Goal: Information Seeking & Learning: Learn about a topic

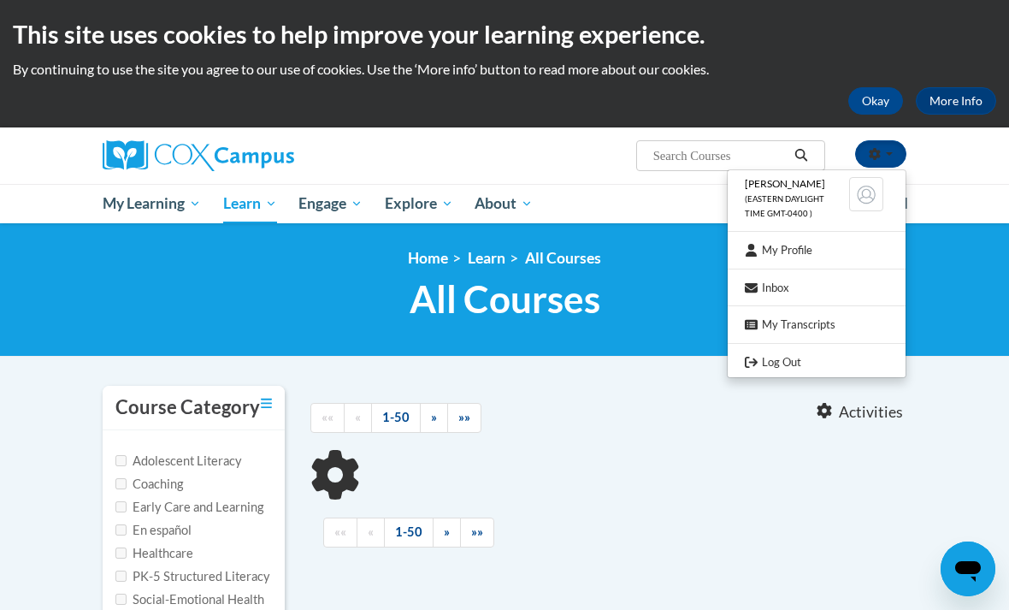
click at [849, 245] on link "My Profile" at bounding box center [817, 250] width 178 height 21
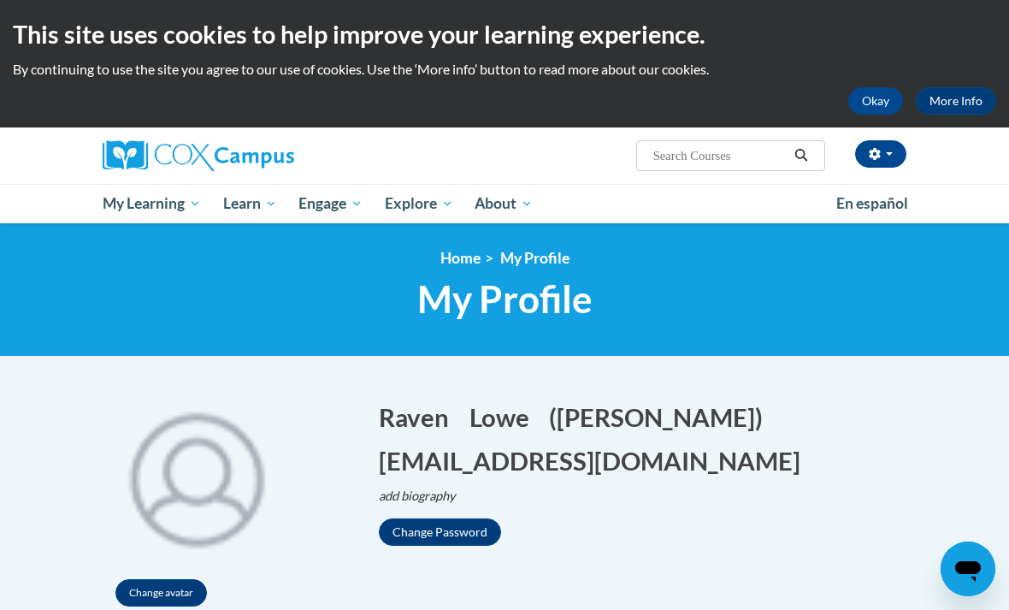
click at [878, 146] on button "button" at bounding box center [880, 153] width 51 height 27
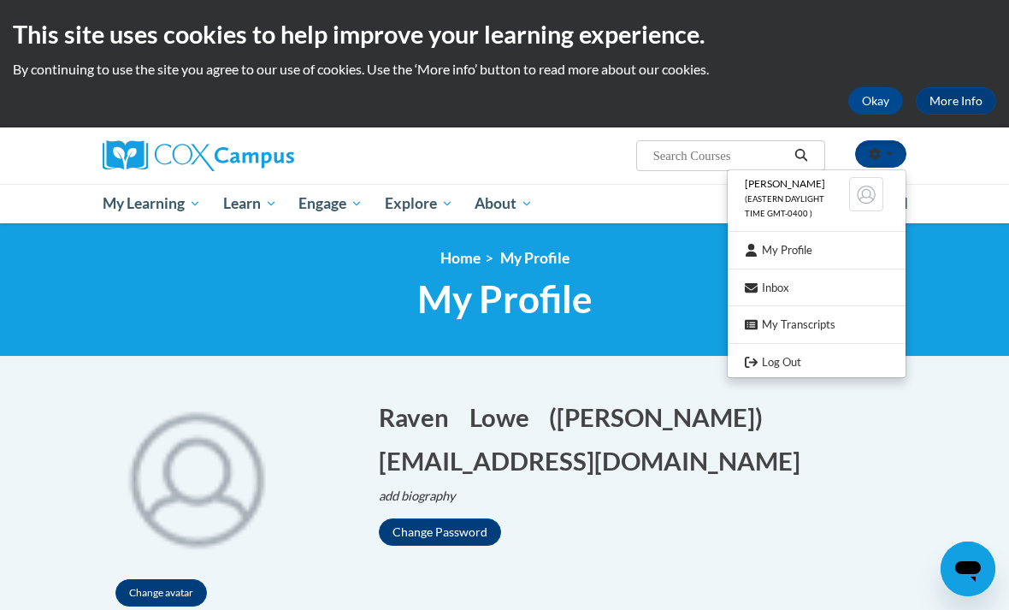
click at [858, 244] on link "My Profile" at bounding box center [817, 250] width 178 height 21
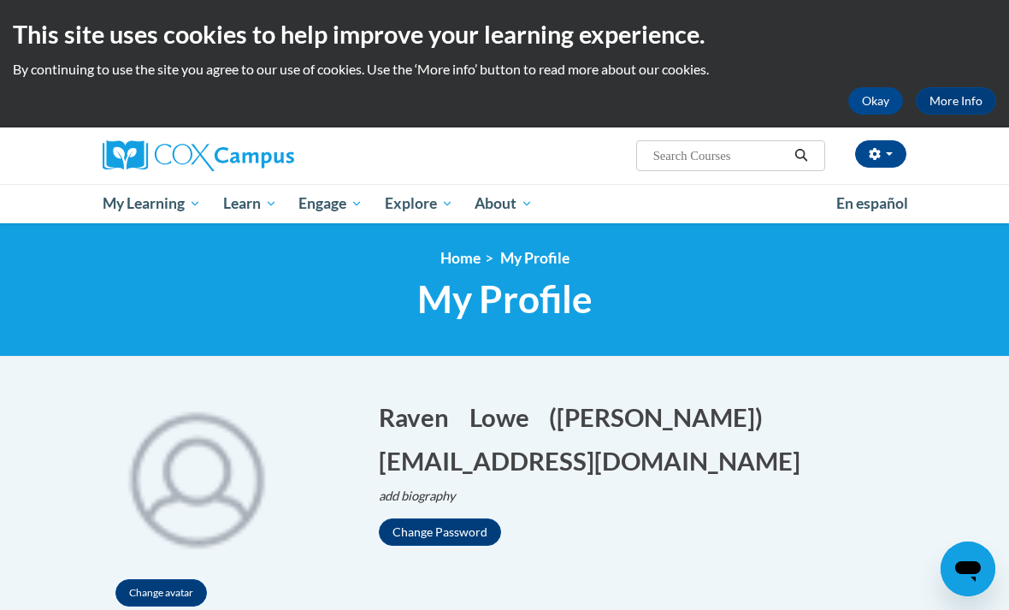
click at [0, 0] on span "My Course Progress" at bounding box center [0, 0] width 0 height 0
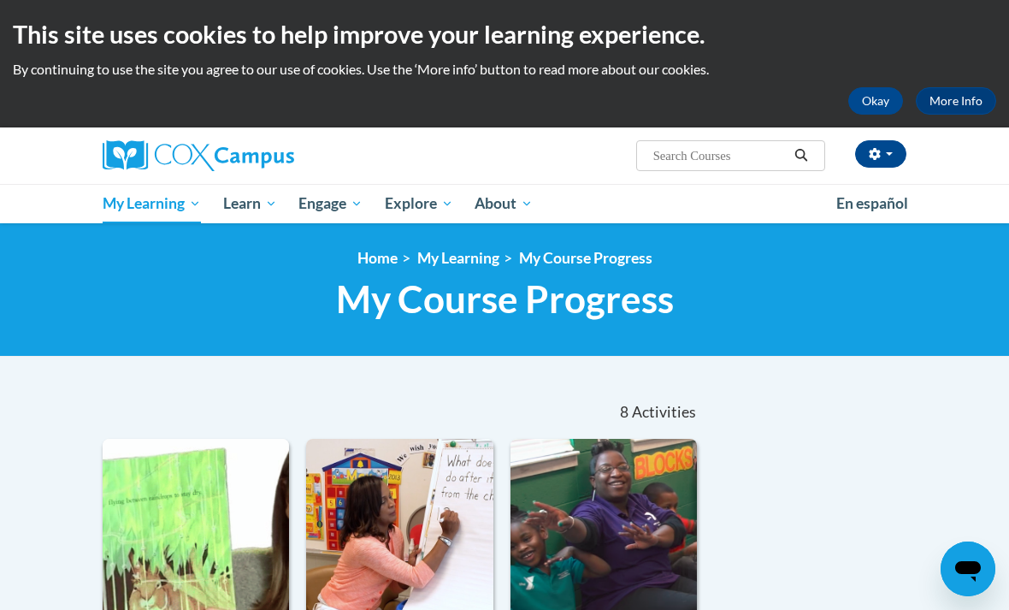
click at [801, 153] on icon "Search" at bounding box center [801, 155] width 15 height 13
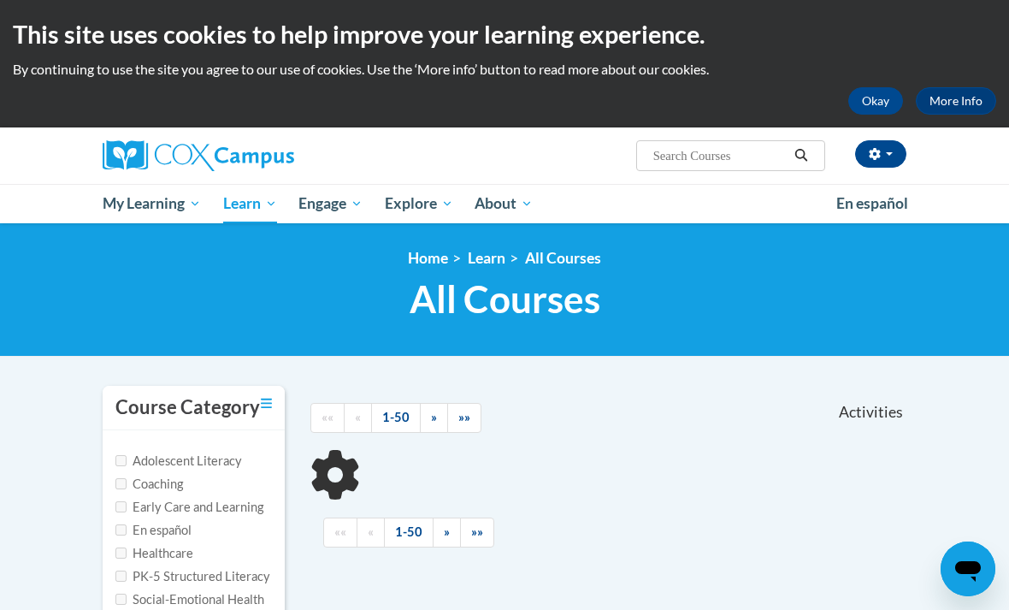
click at [804, 155] on icon "Search" at bounding box center [801, 155] width 13 height 13
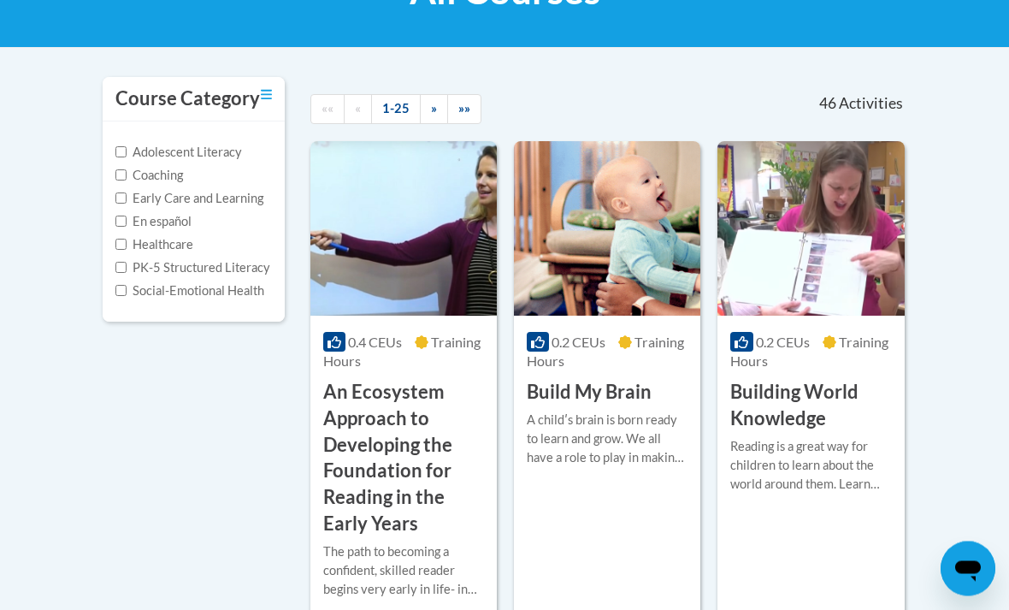
scroll to position [309, 0]
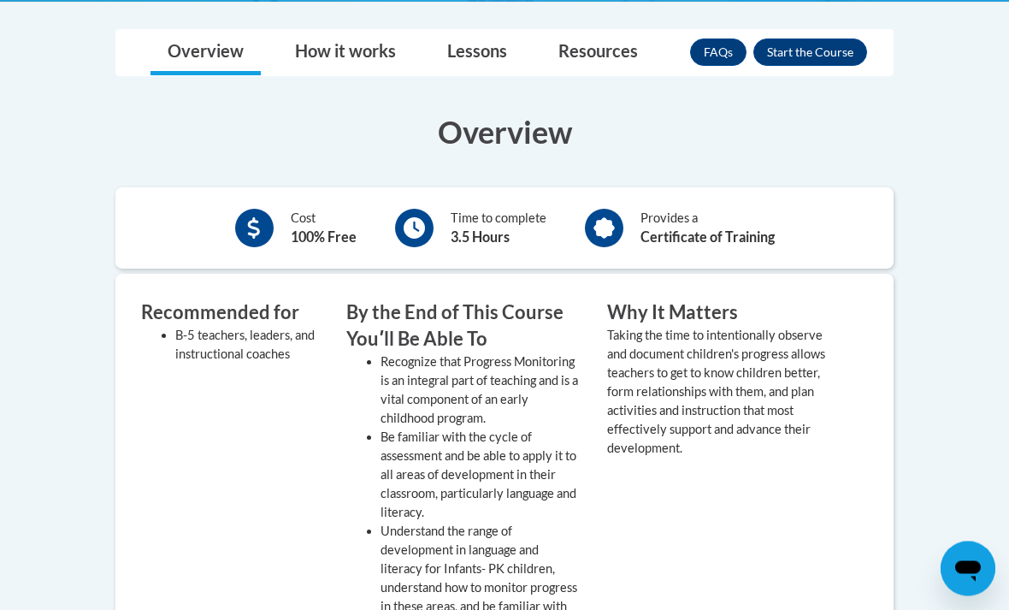
click at [832, 56] on button "Enroll" at bounding box center [811, 52] width 114 height 27
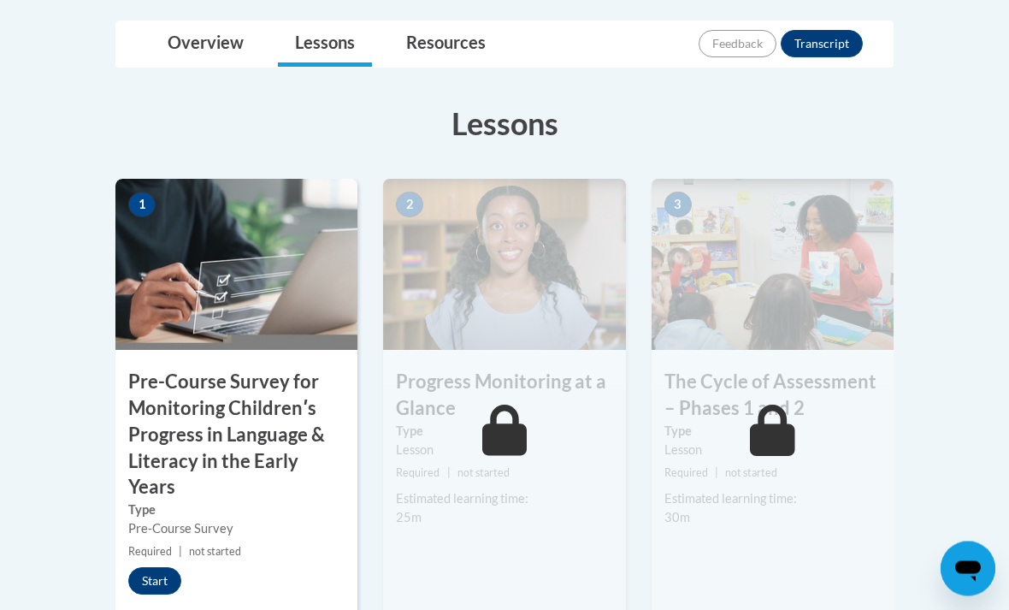
scroll to position [481, 0]
click at [157, 581] on button "Start" at bounding box center [154, 580] width 53 height 27
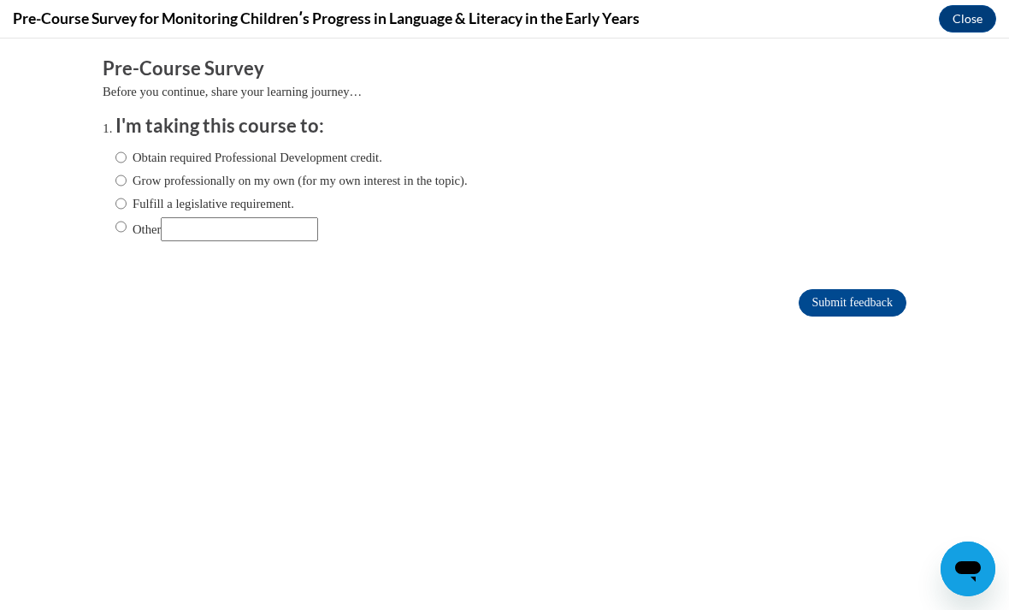
scroll to position [0, 0]
click at [428, 171] on label "Grow professionally on my own (for my own interest in the topic)." at bounding box center [291, 180] width 352 height 19
click at [127, 171] on input "Grow professionally on my own (for my own interest in the topic)." at bounding box center [120, 180] width 11 height 19
radio input "true"
click at [866, 313] on input "Submit feedback" at bounding box center [853, 302] width 108 height 27
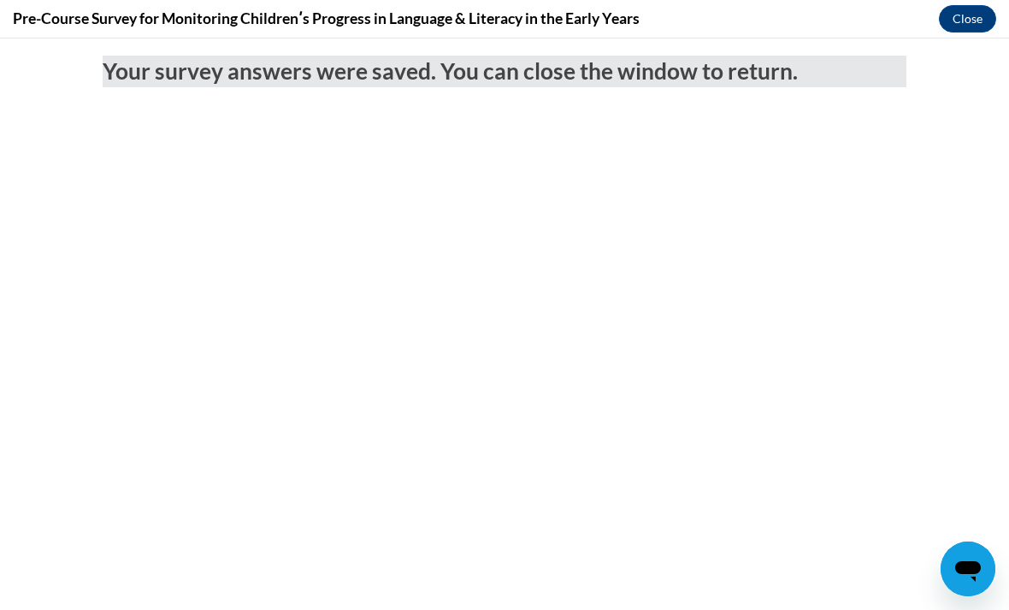
click at [967, 9] on button "Close" at bounding box center [967, 18] width 57 height 27
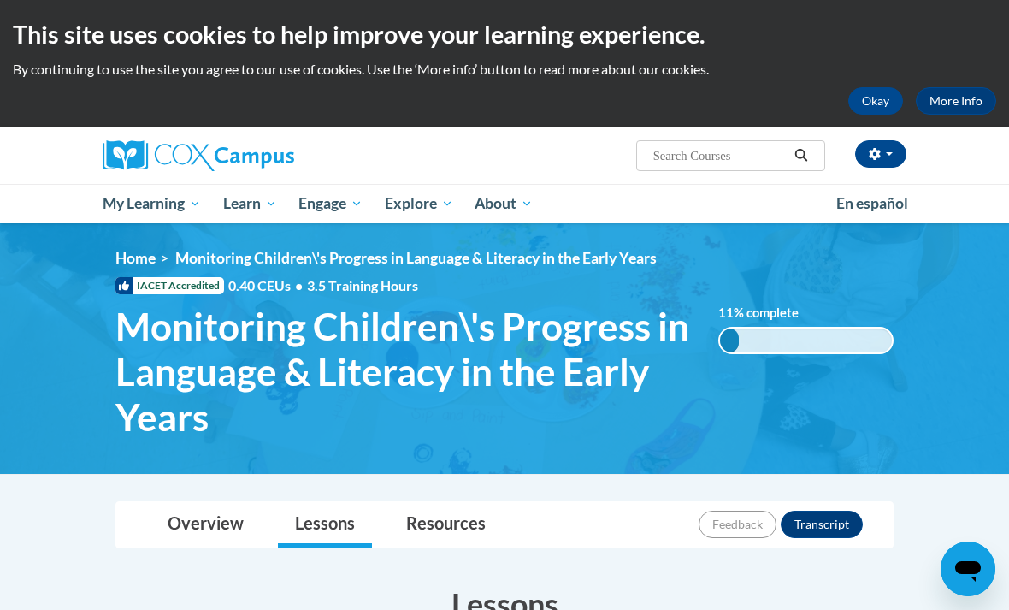
click at [795, 151] on icon "Search" at bounding box center [801, 155] width 15 height 13
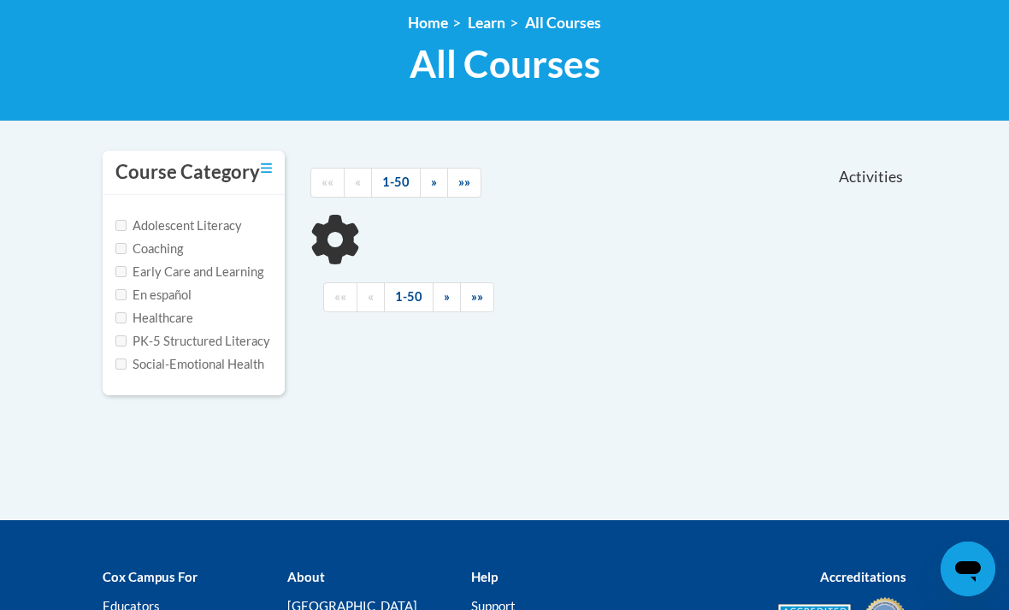
scroll to position [258, 0]
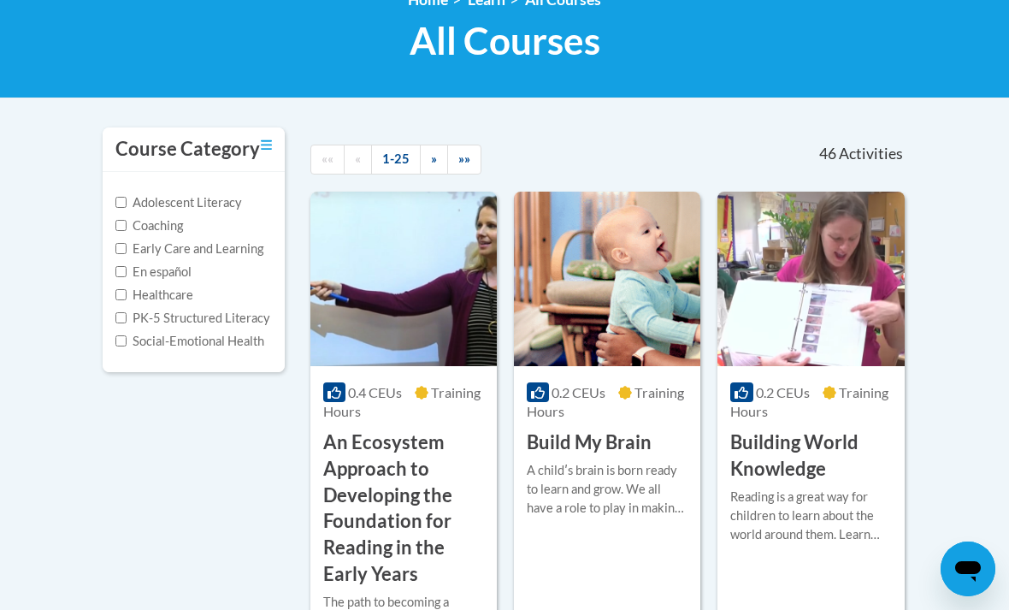
click at [241, 253] on label "Early Care and Learning" at bounding box center [189, 249] width 148 height 19
click at [127, 253] on input "Early Care and Learning" at bounding box center [120, 248] width 11 height 11
checkbox input "true"
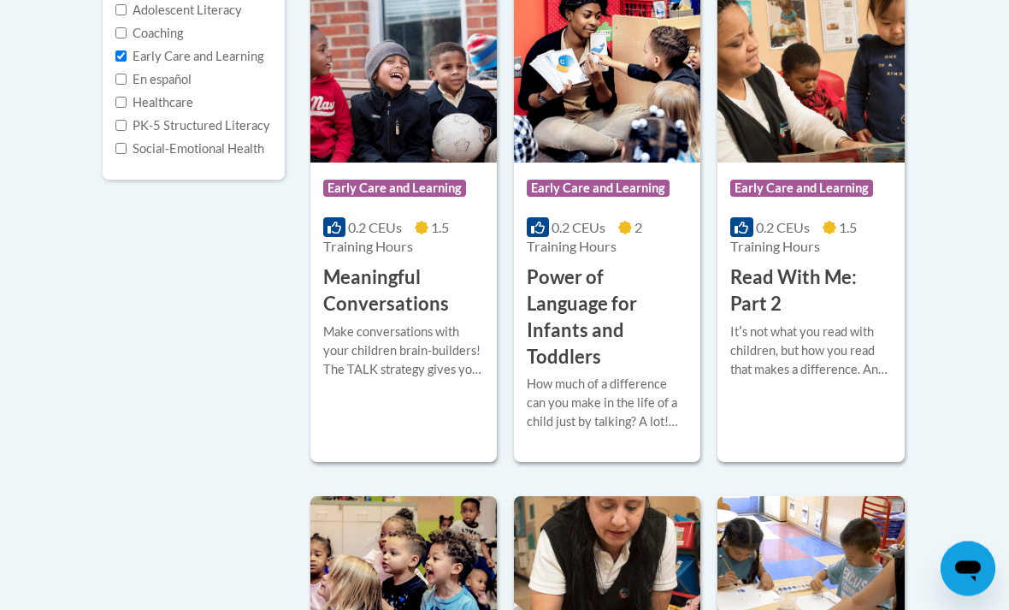
scroll to position [475, 0]
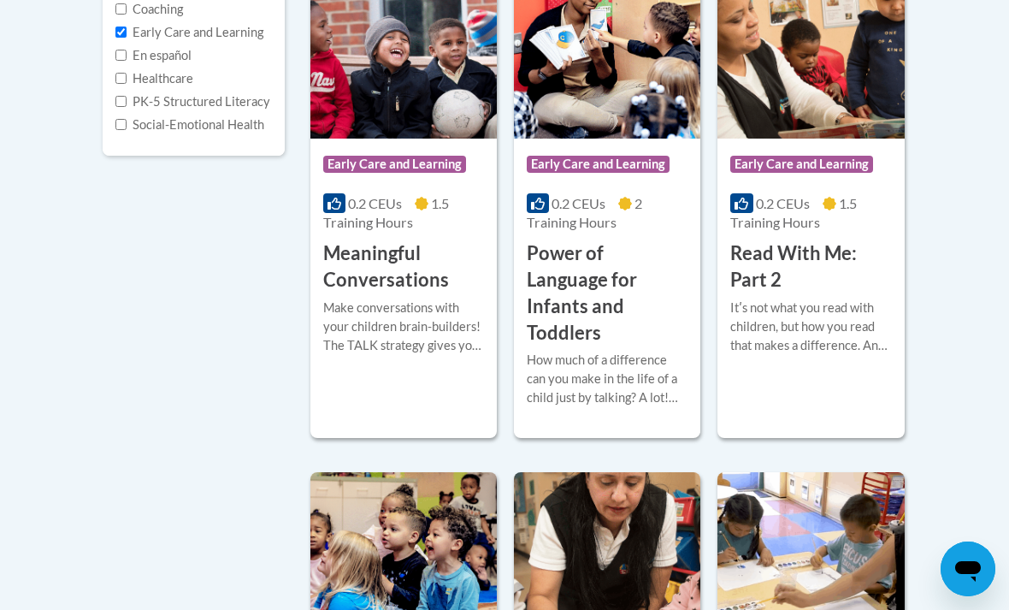
click at [429, 336] on div "Make conversations with your children brain-builders! The TALK strategy gives y…" at bounding box center [403, 327] width 161 height 56
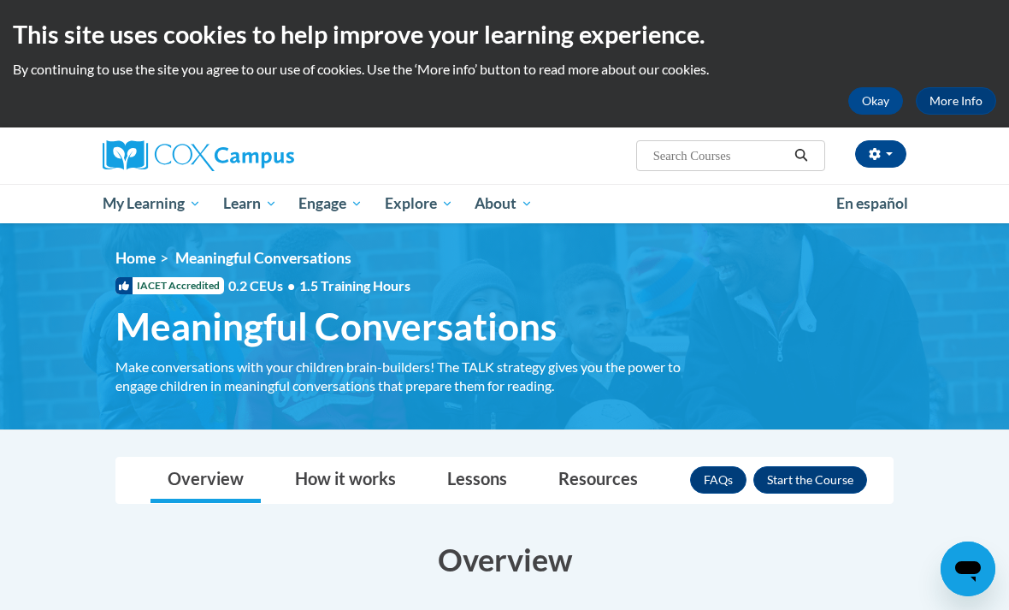
click at [825, 482] on button "Enroll" at bounding box center [811, 479] width 114 height 27
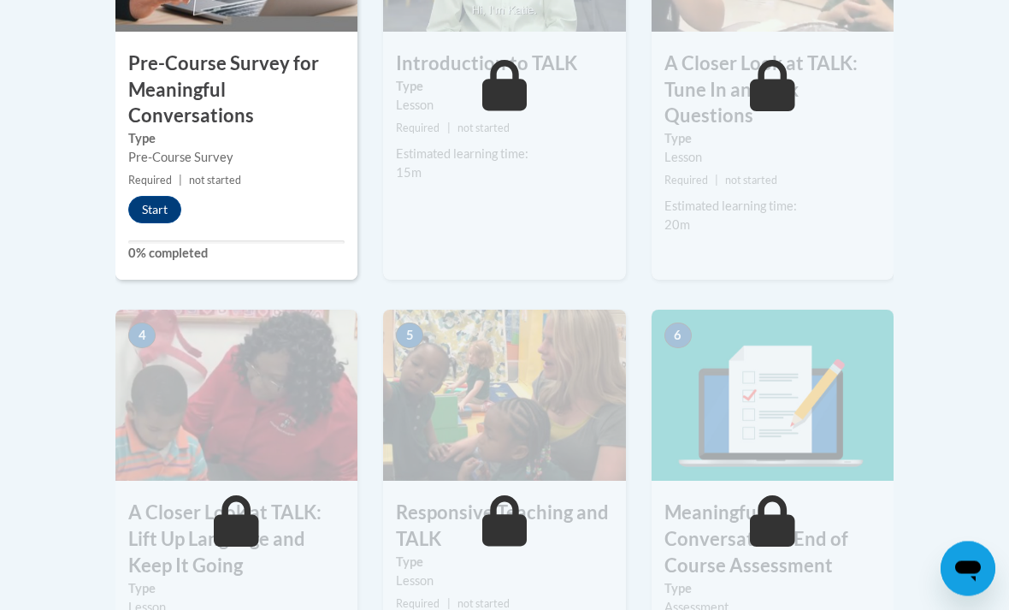
click at [160, 210] on button "Start" at bounding box center [154, 210] width 53 height 27
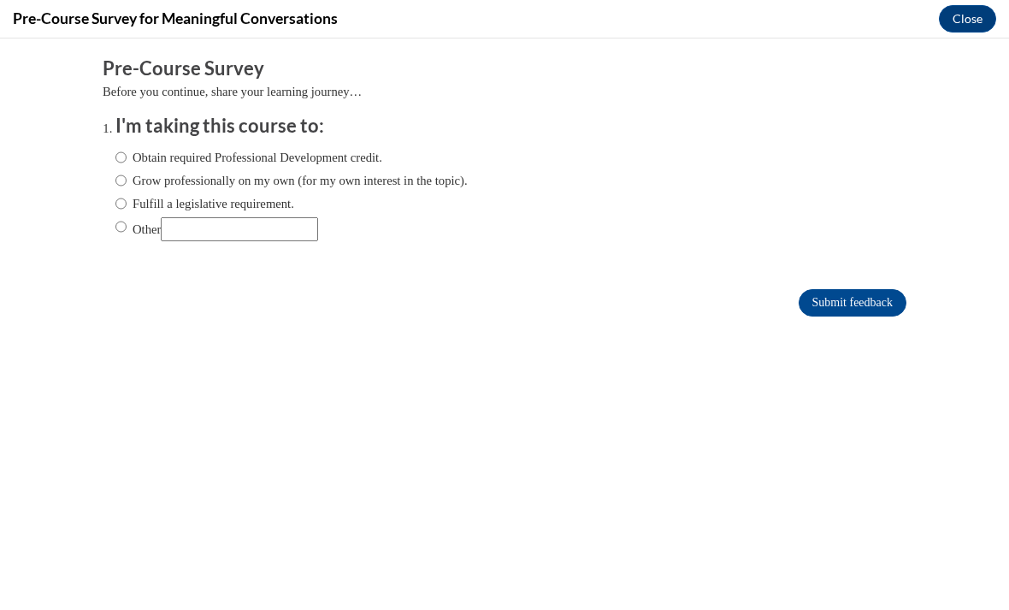
click at [443, 182] on label "Grow professionally on my own (for my own interest in the topic)." at bounding box center [291, 180] width 352 height 19
click at [127, 182] on input "Grow professionally on my own (for my own interest in the topic)." at bounding box center [120, 180] width 11 height 19
radio input "true"
click at [877, 304] on input "Submit feedback" at bounding box center [853, 302] width 108 height 27
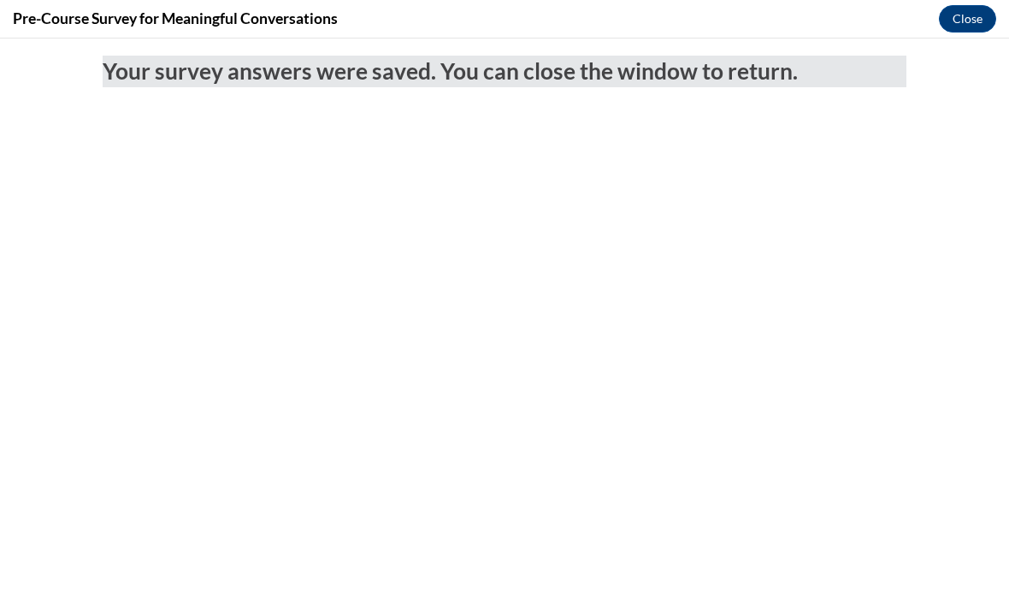
click at [996, 10] on div "Pre-Course Survey for Meaningful Conversations Close" at bounding box center [504, 19] width 1009 height 38
click at [976, 25] on button "Close" at bounding box center [967, 18] width 57 height 27
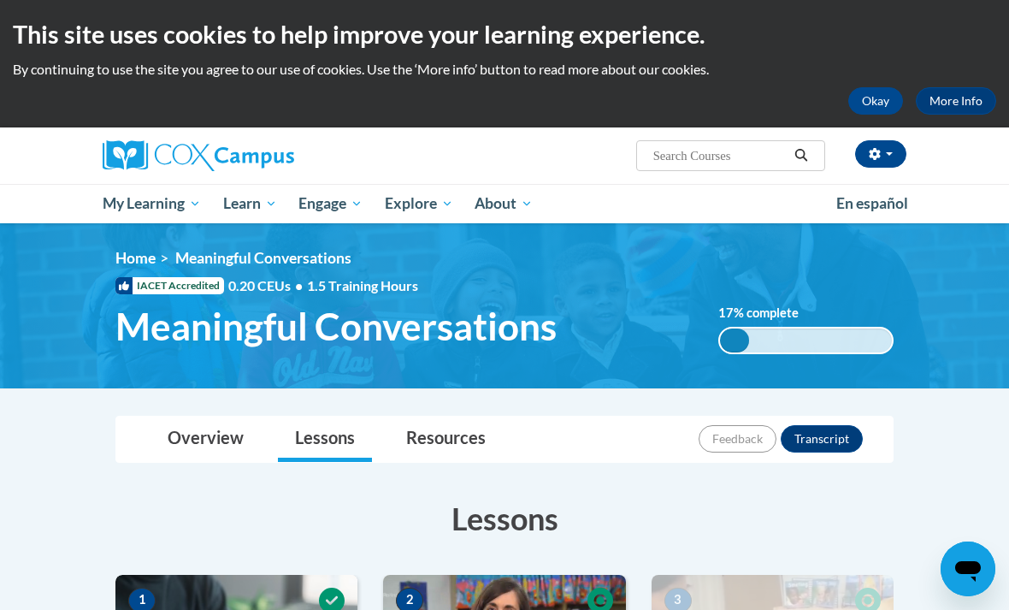
click at [808, 153] on icon "Search" at bounding box center [801, 155] width 15 height 13
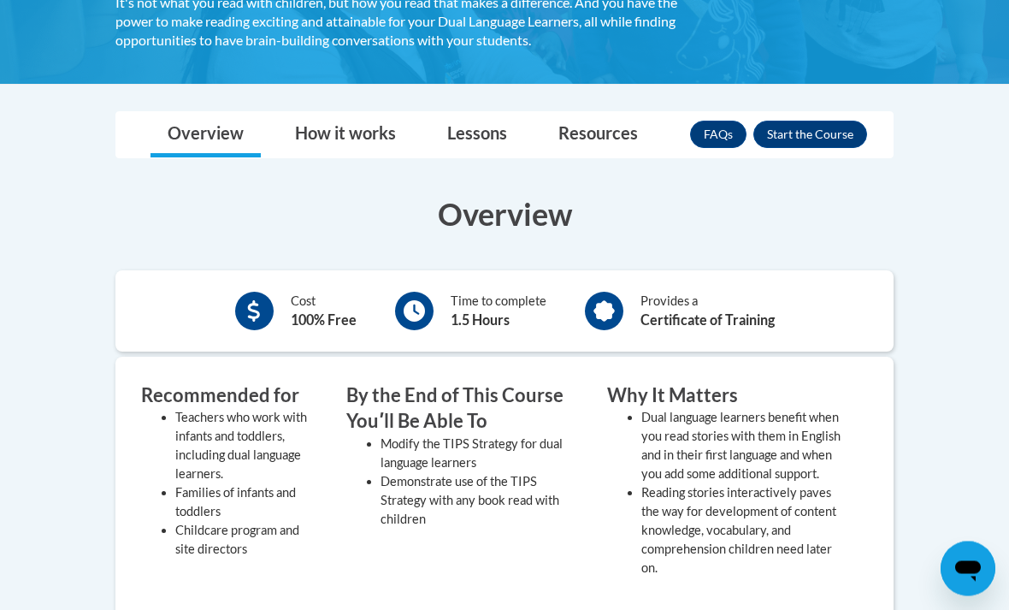
scroll to position [363, 0]
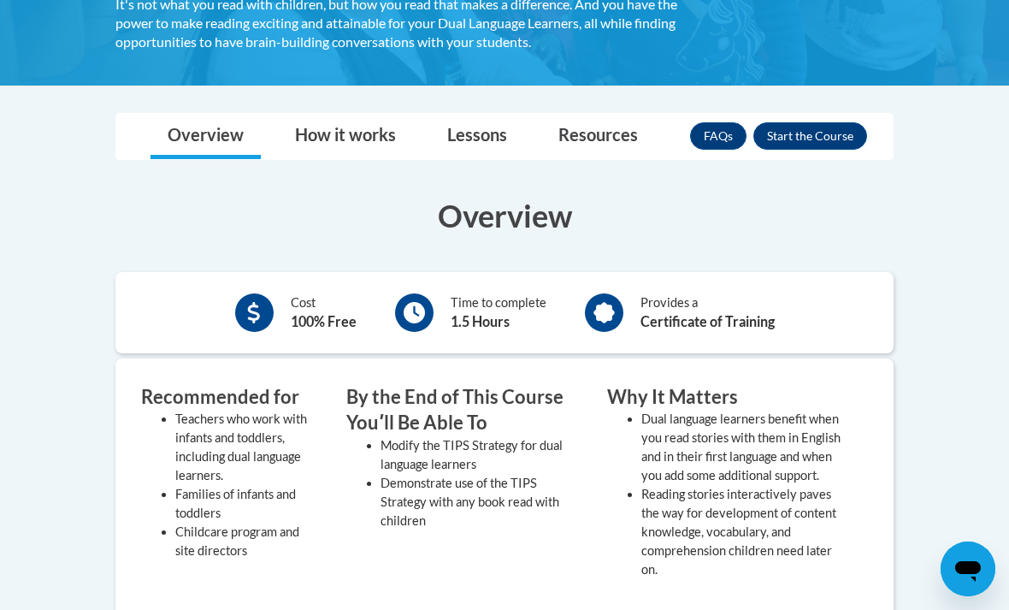
click at [790, 131] on button "Enroll" at bounding box center [811, 135] width 114 height 27
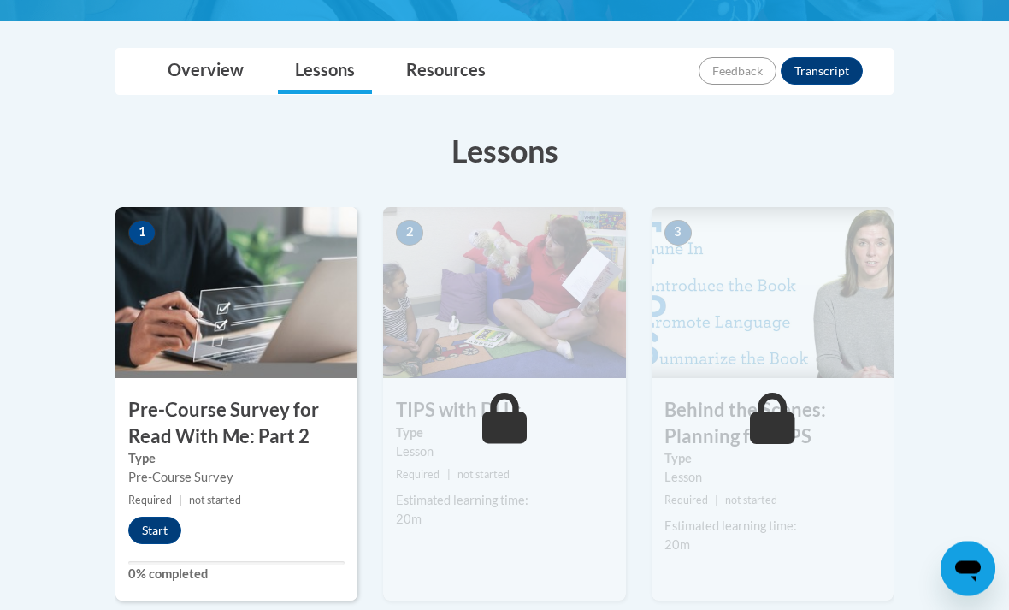
scroll to position [386, 0]
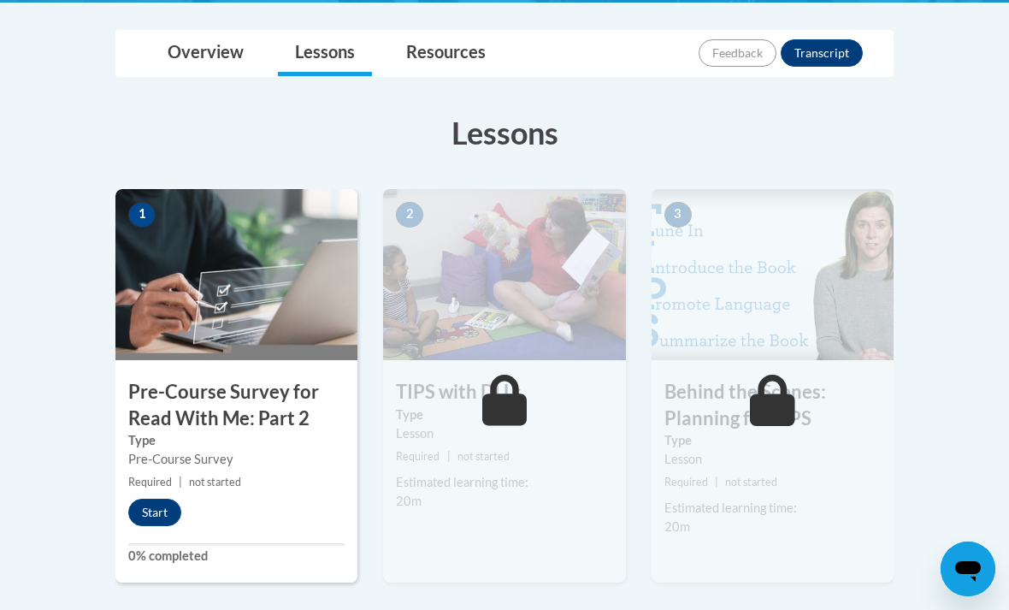
click at [169, 518] on button "Start" at bounding box center [154, 512] width 53 height 27
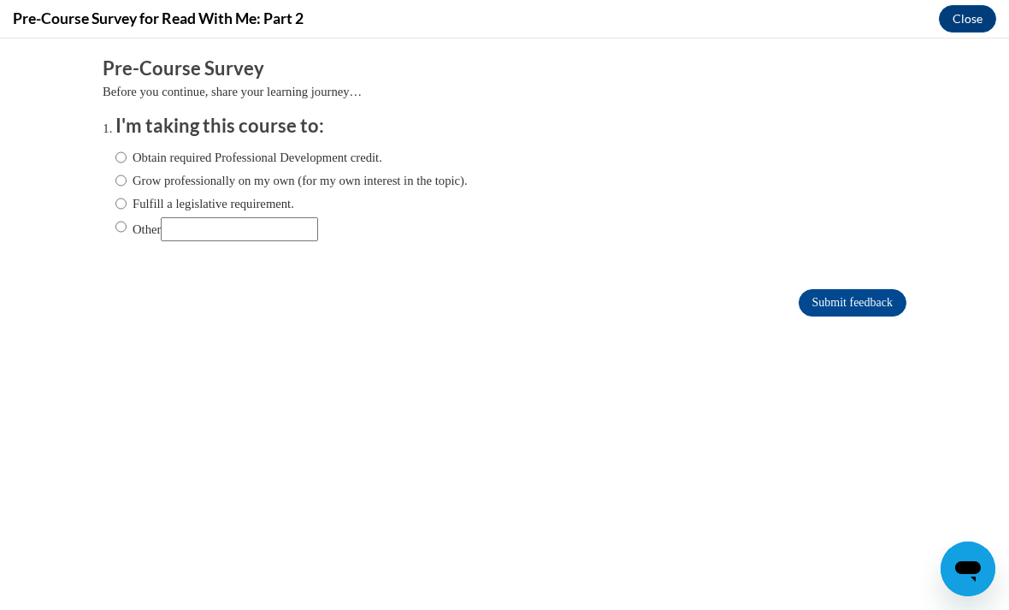
scroll to position [0, 0]
click at [432, 179] on label "Grow professionally on my own (for my own interest in the topic)." at bounding box center [291, 180] width 352 height 19
click at [127, 179] on input "Grow professionally on my own (for my own interest in the topic)." at bounding box center [120, 180] width 11 height 19
radio input "true"
click at [871, 305] on input "Submit feedback" at bounding box center [853, 302] width 108 height 27
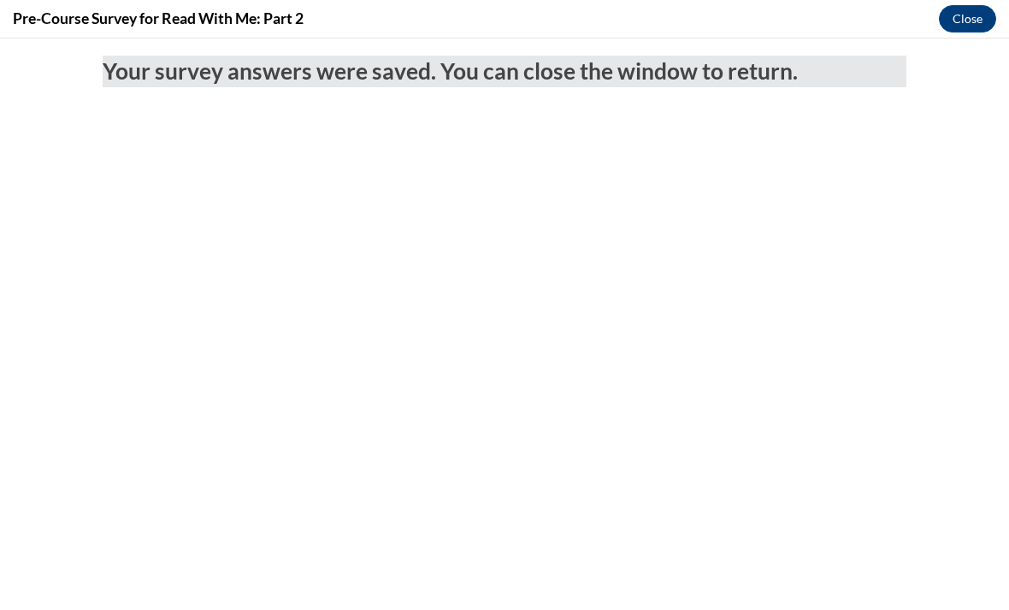
click at [972, 17] on button "Close" at bounding box center [967, 18] width 57 height 27
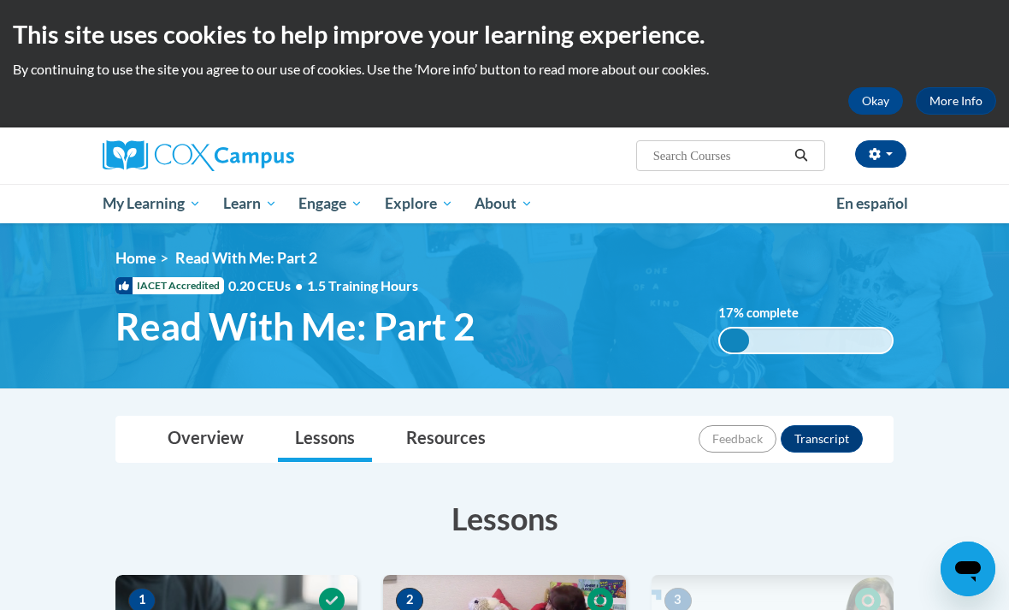
click at [790, 142] on span "Search Search..." at bounding box center [730, 155] width 189 height 31
click at [813, 145] on button "Search" at bounding box center [802, 155] width 26 height 21
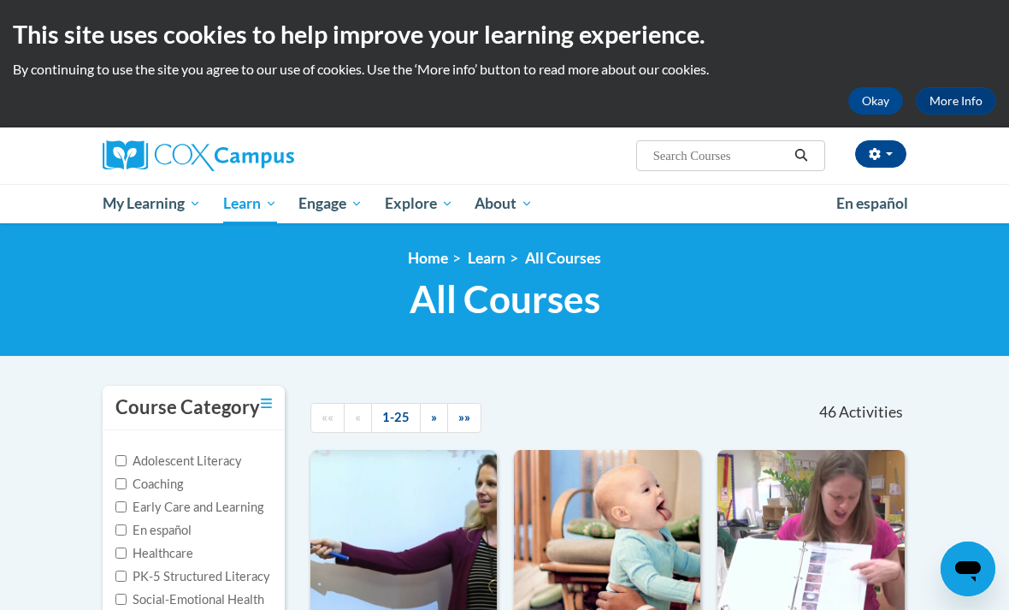
click at [235, 498] on label "Early Care and Learning" at bounding box center [189, 507] width 148 height 19
click at [127, 501] on input "Early Care and Learning" at bounding box center [120, 506] width 11 height 11
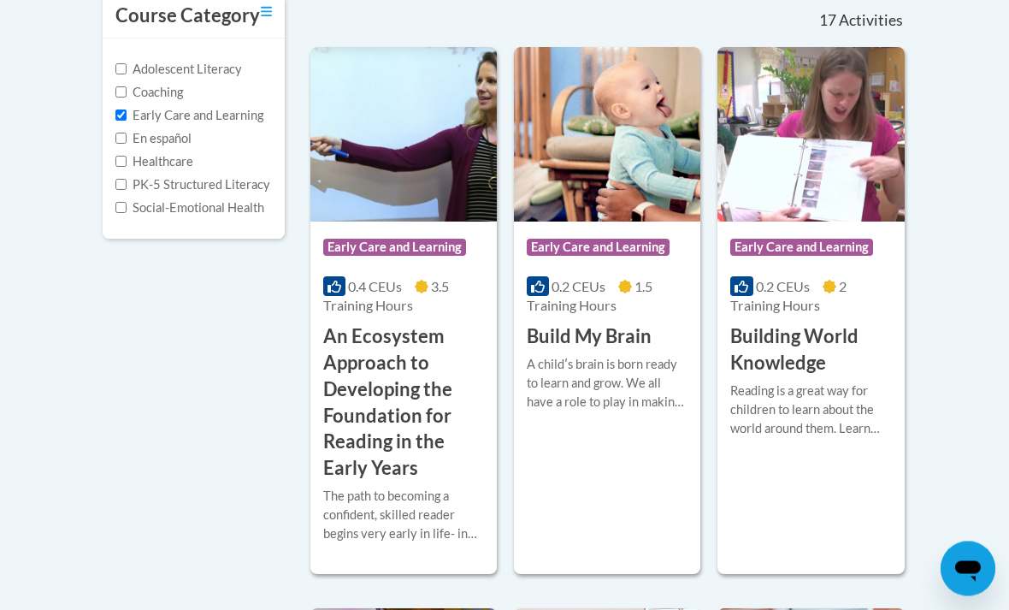
click at [247, 107] on label "Early Care and Learning" at bounding box center [189, 116] width 148 height 19
click at [127, 110] on input "Early Care and Learning" at bounding box center [120, 115] width 11 height 11
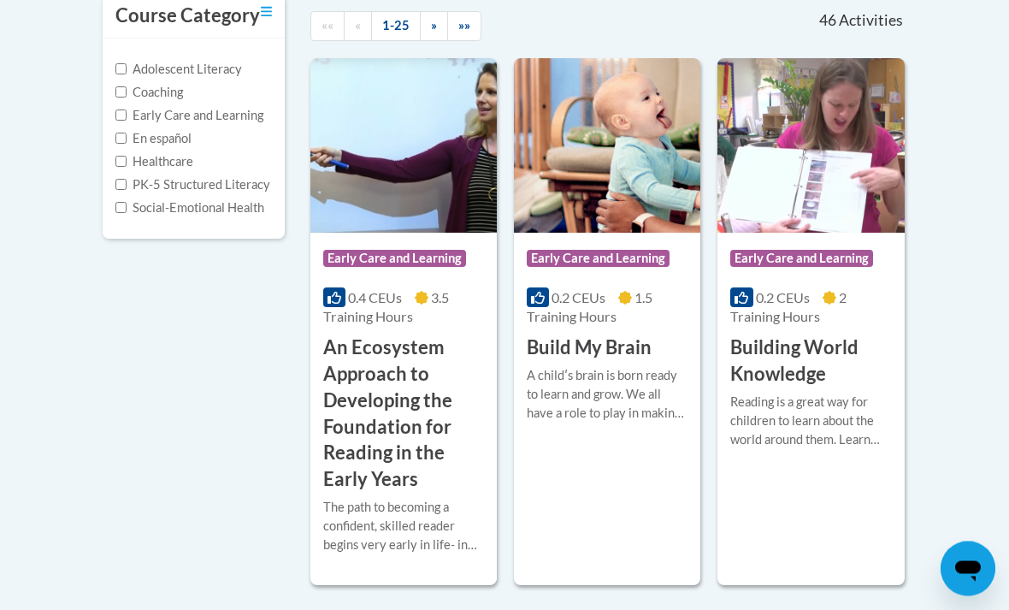
scroll to position [392, 0]
click at [262, 109] on label "Early Care and Learning" at bounding box center [189, 115] width 148 height 19
click at [127, 109] on input "Early Care and Learning" at bounding box center [120, 114] width 11 height 11
checkbox input "true"
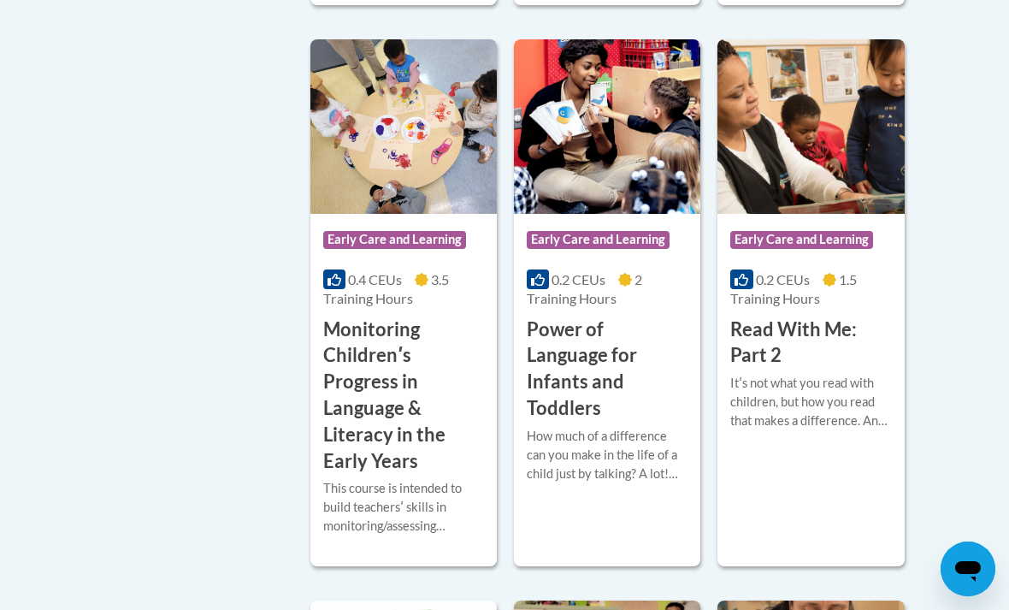
scroll to position [1496, 0]
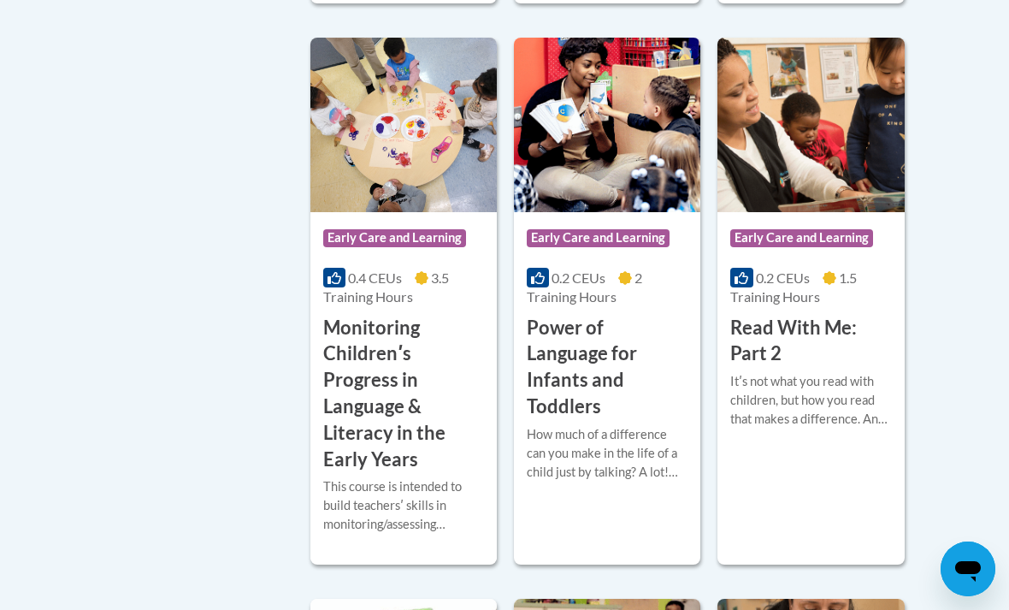
click at [596, 281] on span "2 Training Hours" at bounding box center [584, 286] width 115 height 35
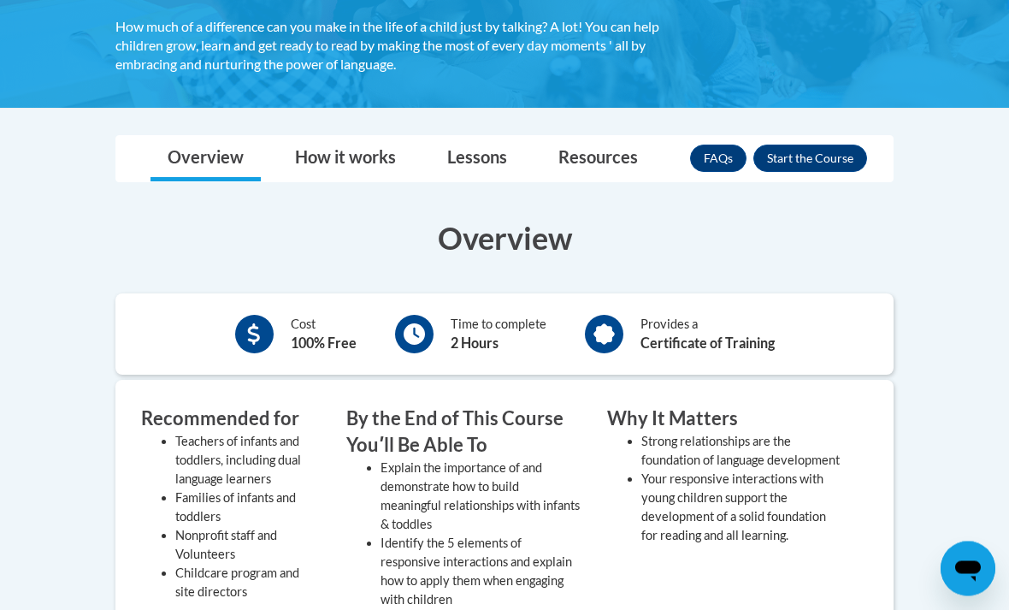
click at [807, 161] on button "Enroll" at bounding box center [811, 158] width 114 height 27
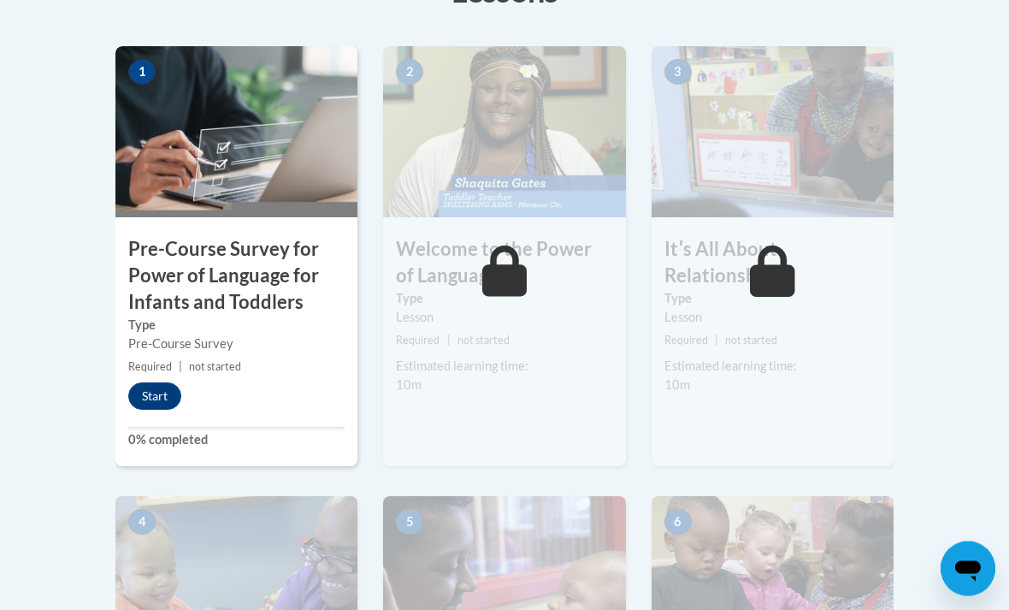
scroll to position [568, 0]
click at [151, 398] on button "Start" at bounding box center [154, 395] width 53 height 27
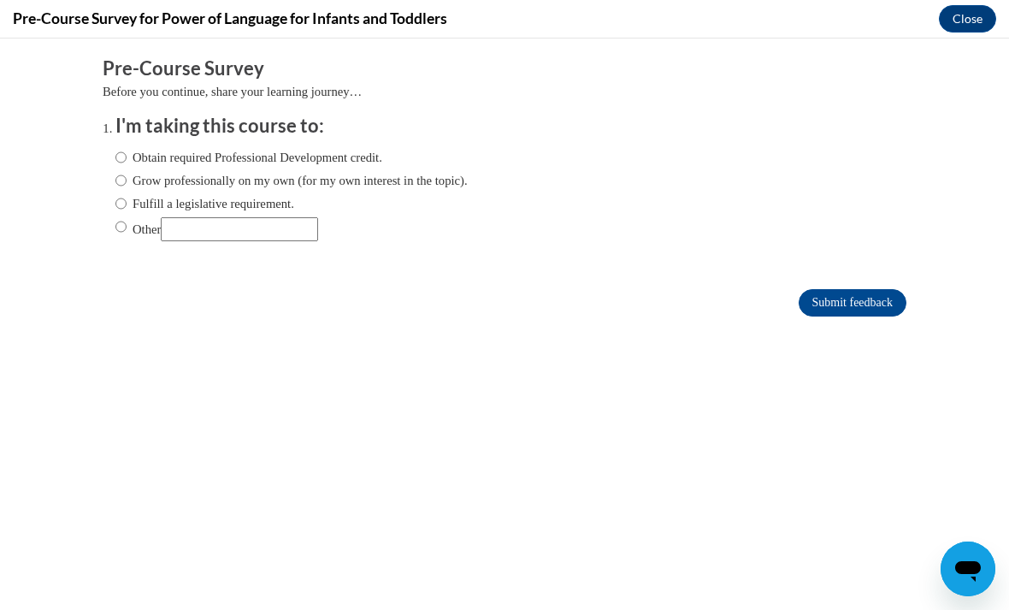
scroll to position [0, 0]
click at [424, 180] on label "Grow professionally on my own (for my own interest in the topic)." at bounding box center [291, 180] width 352 height 19
click at [127, 180] on input "Grow professionally on my own (for my own interest in the topic)." at bounding box center [120, 180] width 11 height 19
radio input "true"
click at [866, 302] on input "Submit feedback" at bounding box center [853, 302] width 108 height 27
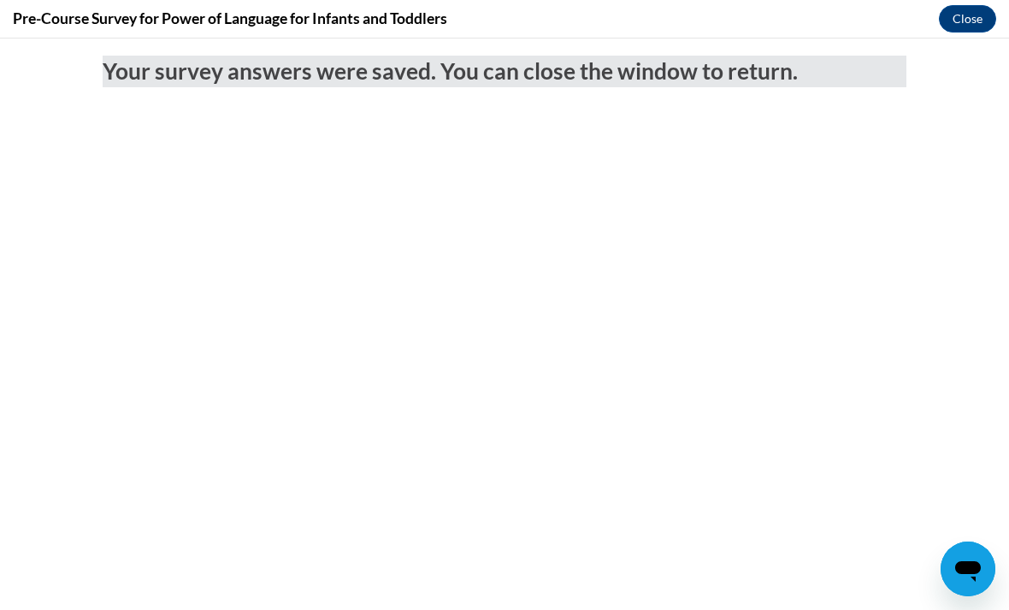
click at [963, 7] on button "Close" at bounding box center [967, 18] width 57 height 27
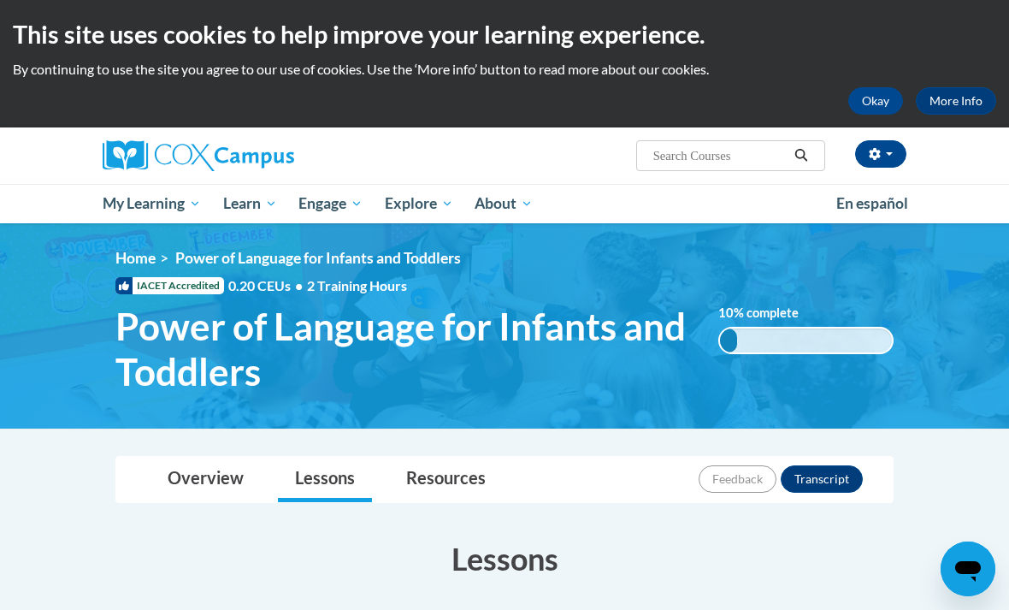
click at [804, 153] on icon "Search" at bounding box center [801, 155] width 13 height 13
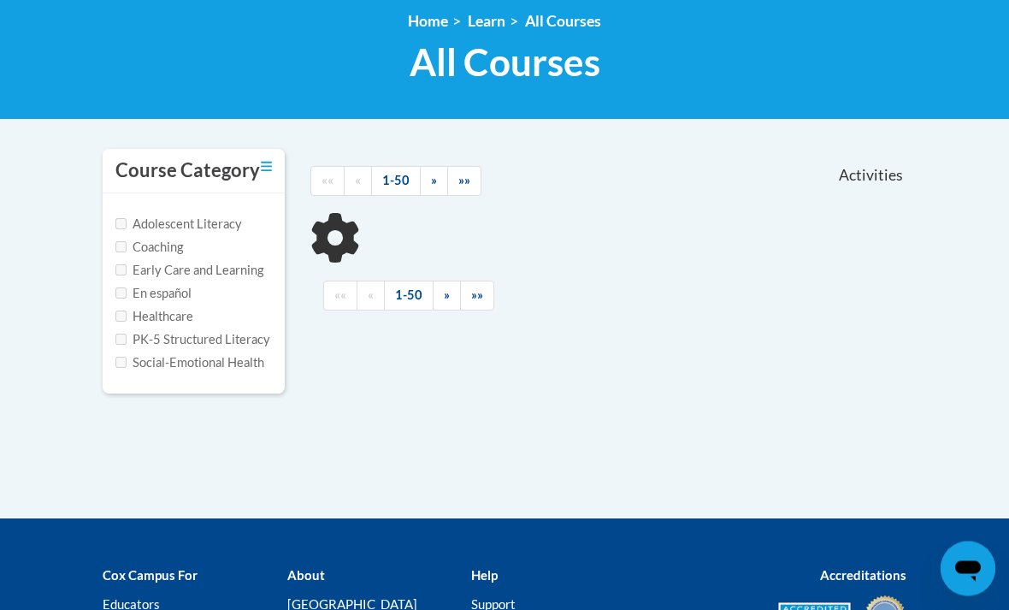
scroll to position [237, 0]
click at [249, 261] on label "Early Care and Learning" at bounding box center [189, 270] width 148 height 19
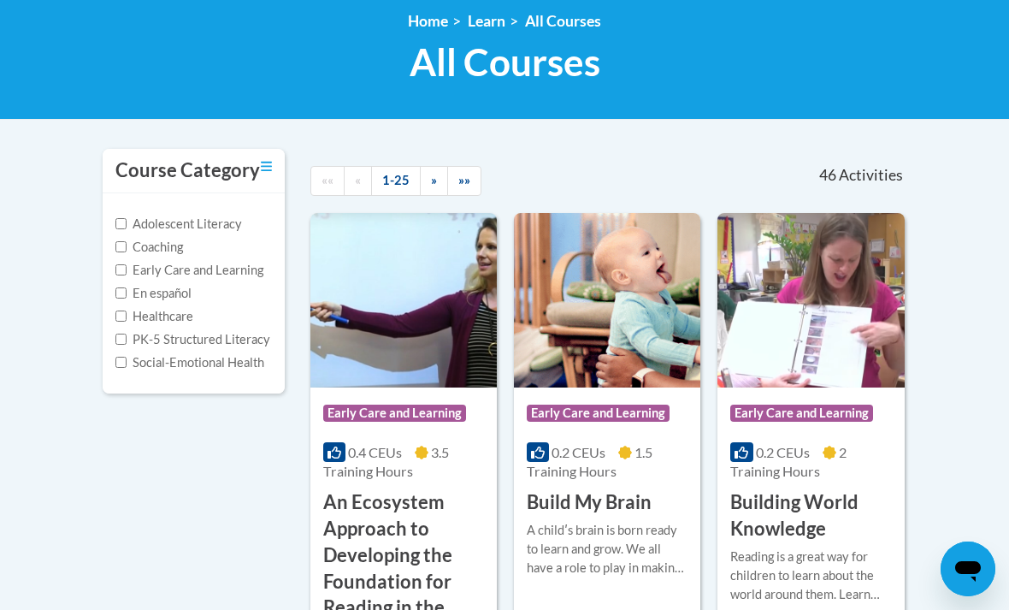
click at [250, 275] on label "Early Care and Learning" at bounding box center [189, 270] width 148 height 19
click at [127, 275] on input "Early Care and Learning" at bounding box center [120, 269] width 11 height 11
checkbox input "true"
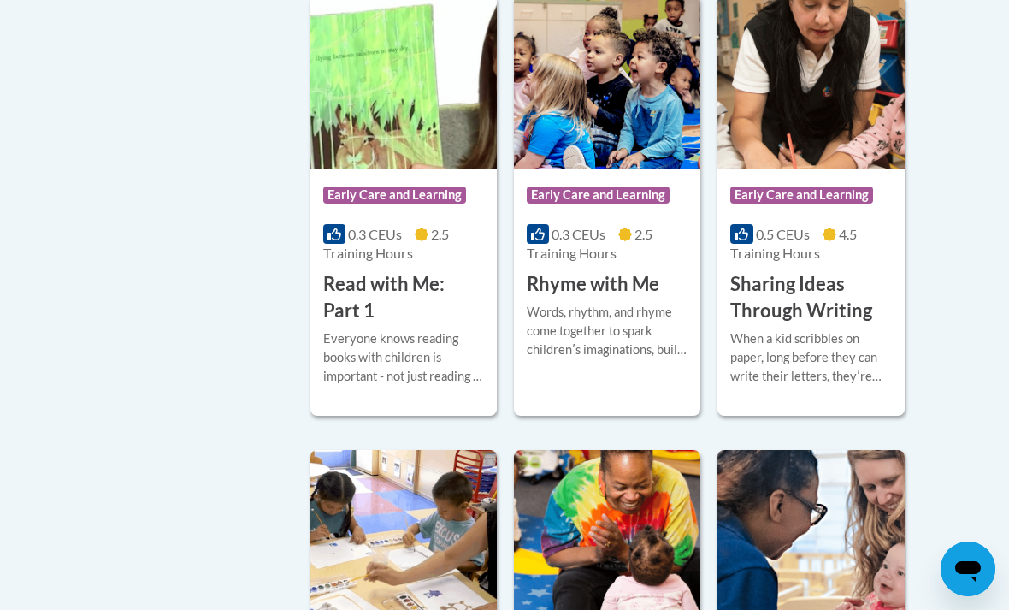
scroll to position [2105, 0]
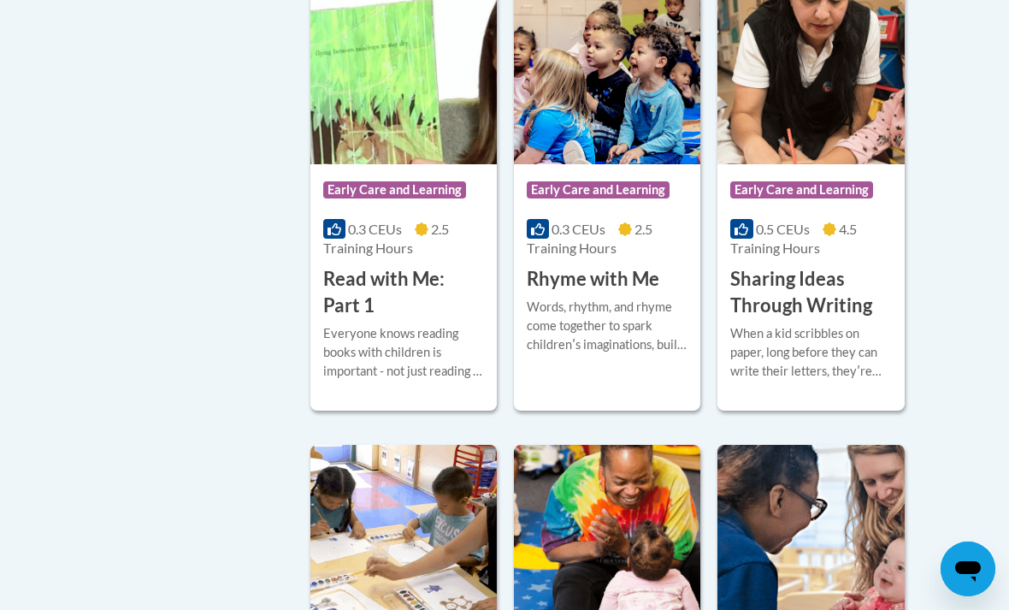
click at [391, 293] on h3 "Read with Me: Part 1" at bounding box center [403, 292] width 161 height 53
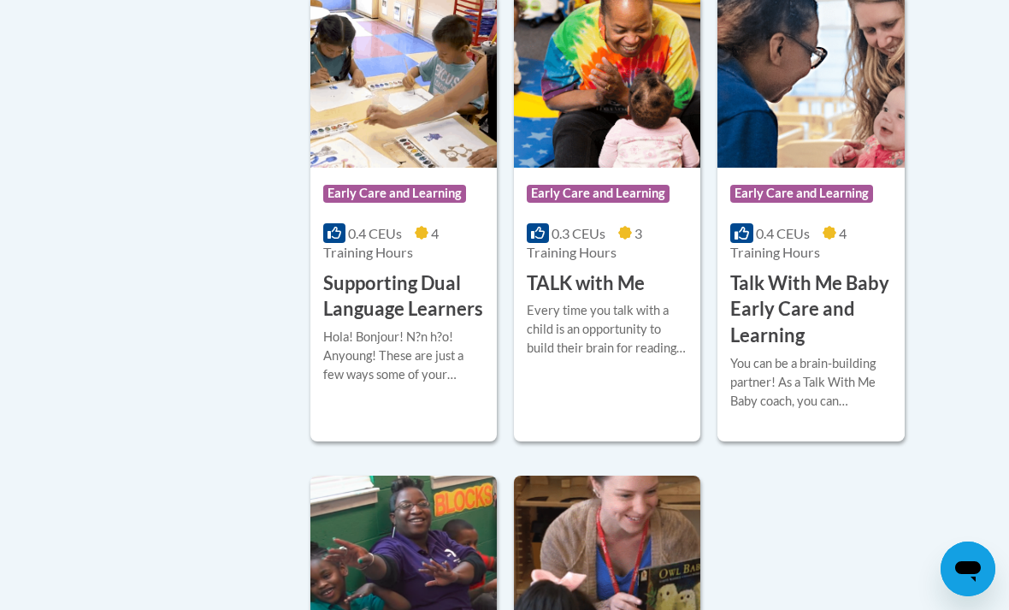
scroll to position [2556, 0]
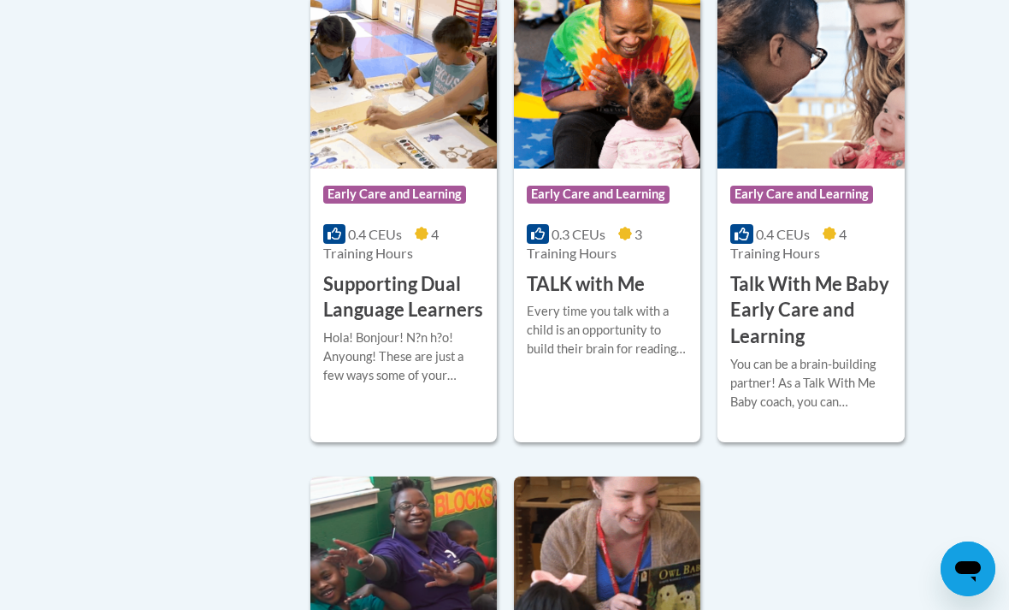
click at [617, 189] on span "Early Care and Learning" at bounding box center [598, 194] width 143 height 17
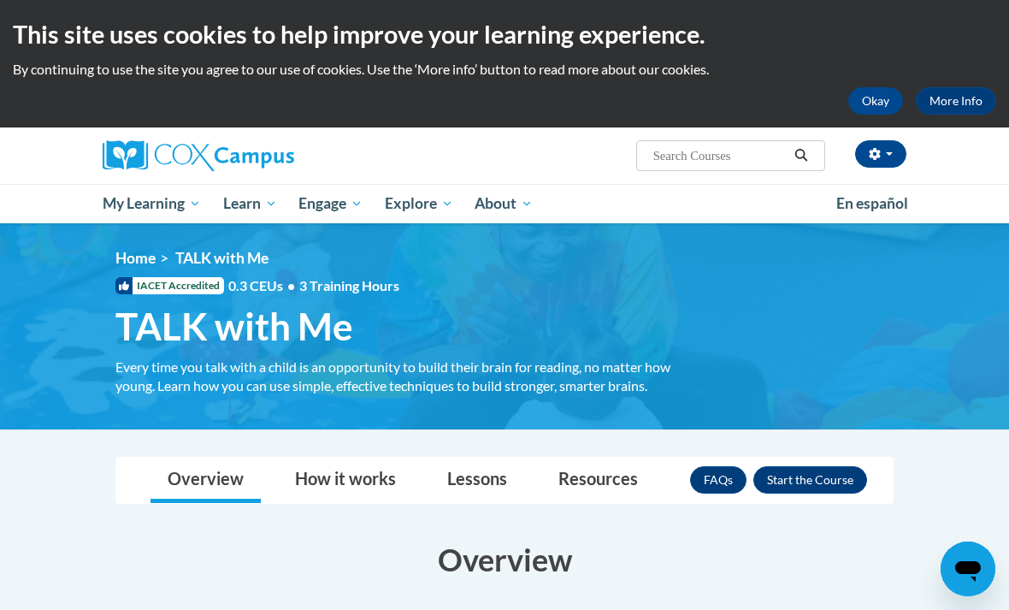
click at [821, 486] on button "Enroll" at bounding box center [811, 479] width 114 height 27
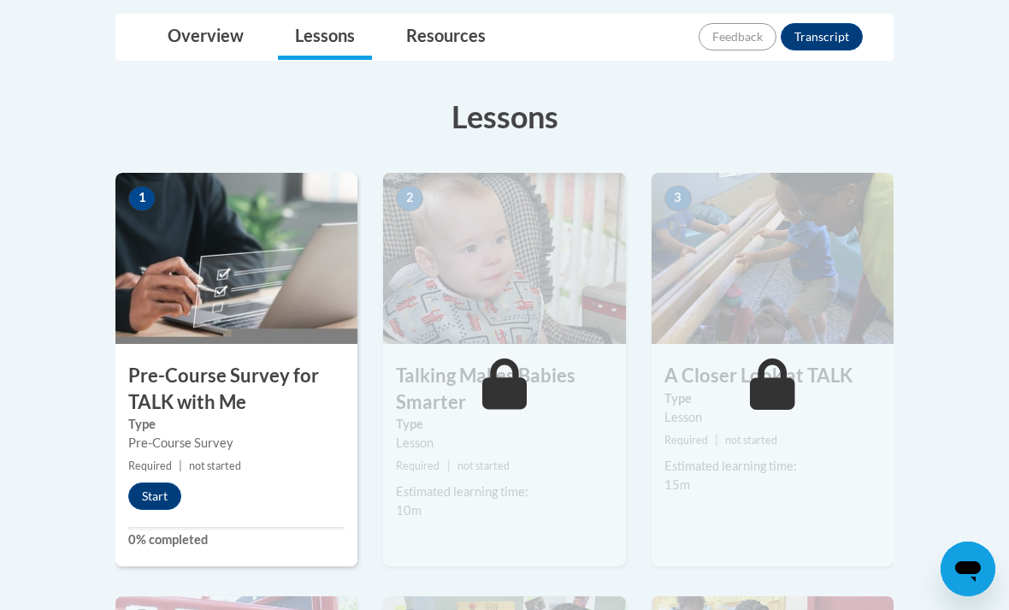
scroll to position [492, 0]
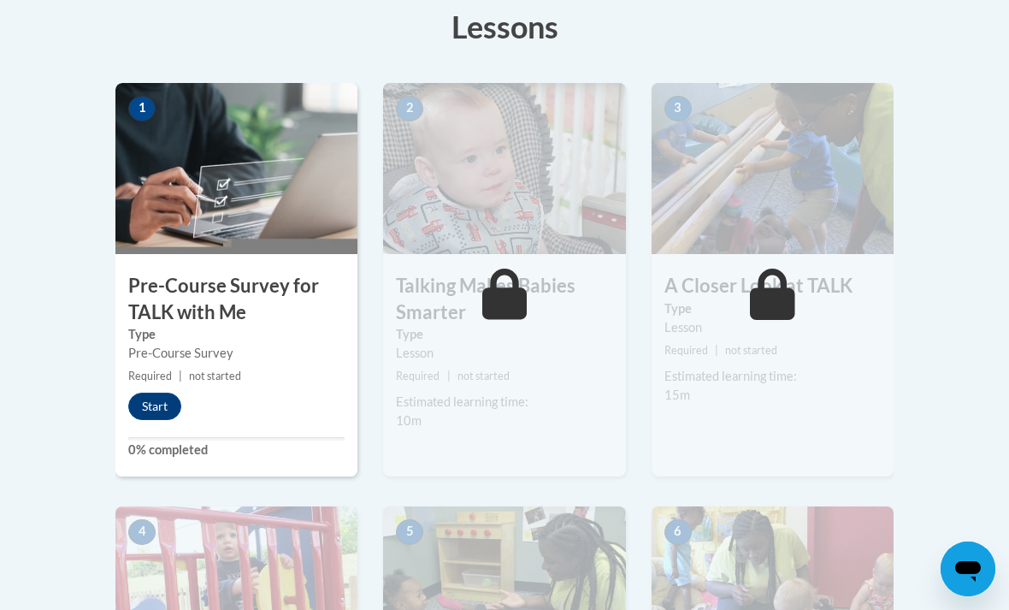
click at [165, 399] on button "Start" at bounding box center [154, 406] width 53 height 27
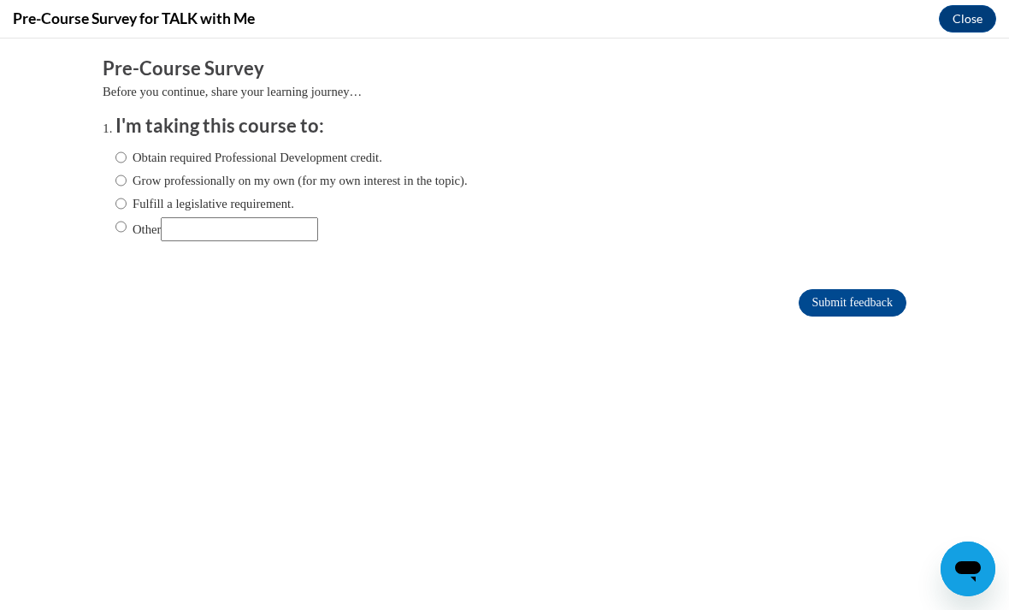
scroll to position [0, 0]
click at [445, 184] on label "Grow professionally on my own (for my own interest in the topic)." at bounding box center [291, 180] width 352 height 19
click at [127, 184] on input "Grow professionally on my own (for my own interest in the topic)." at bounding box center [120, 180] width 11 height 19
radio input "true"
click at [865, 305] on input "Submit feedback" at bounding box center [853, 302] width 108 height 27
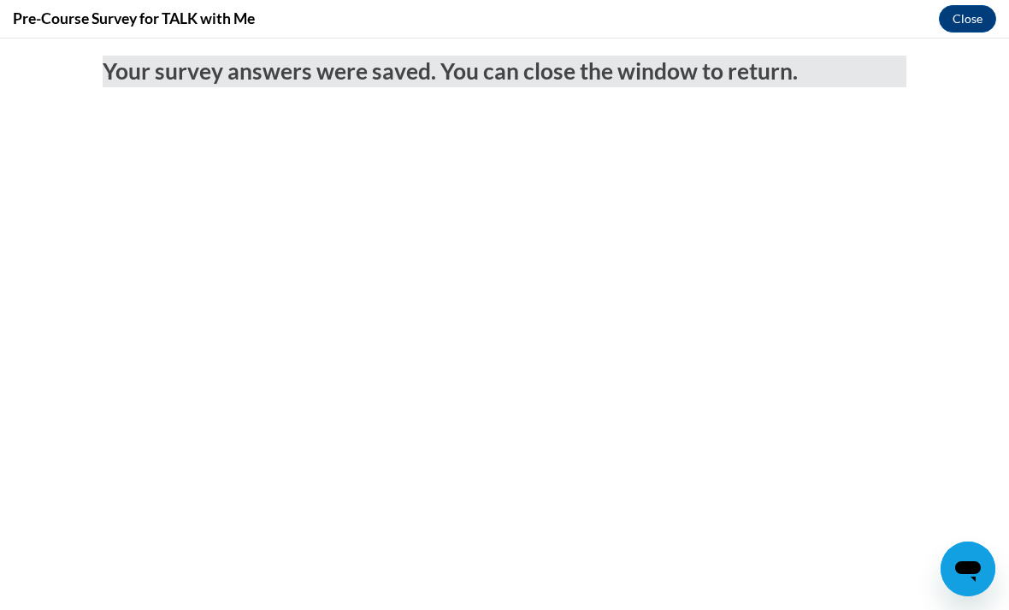
click at [973, 23] on button "Close" at bounding box center [967, 18] width 57 height 27
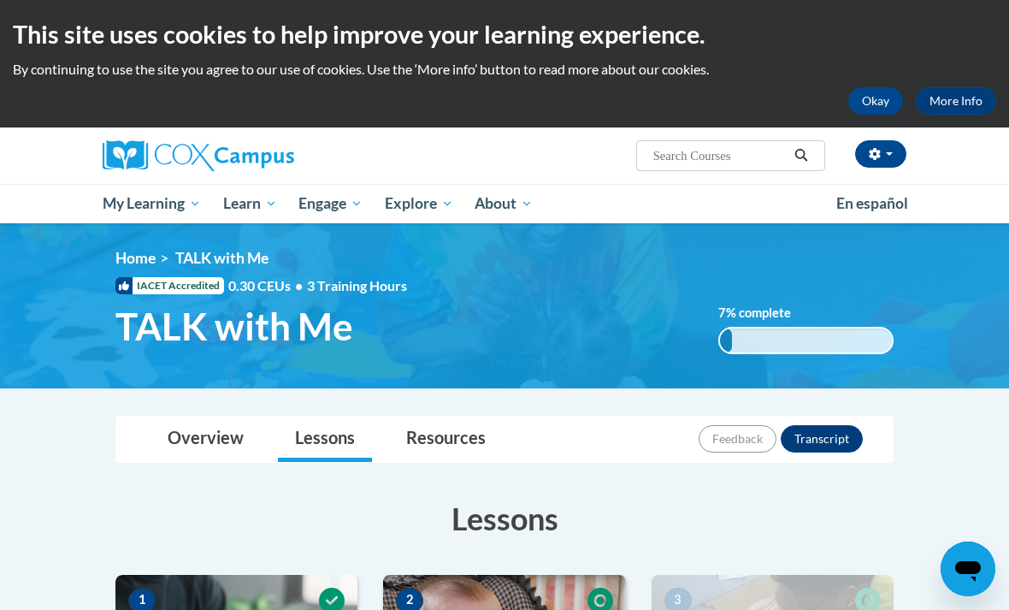
click at [884, 151] on button "button" at bounding box center [880, 153] width 51 height 27
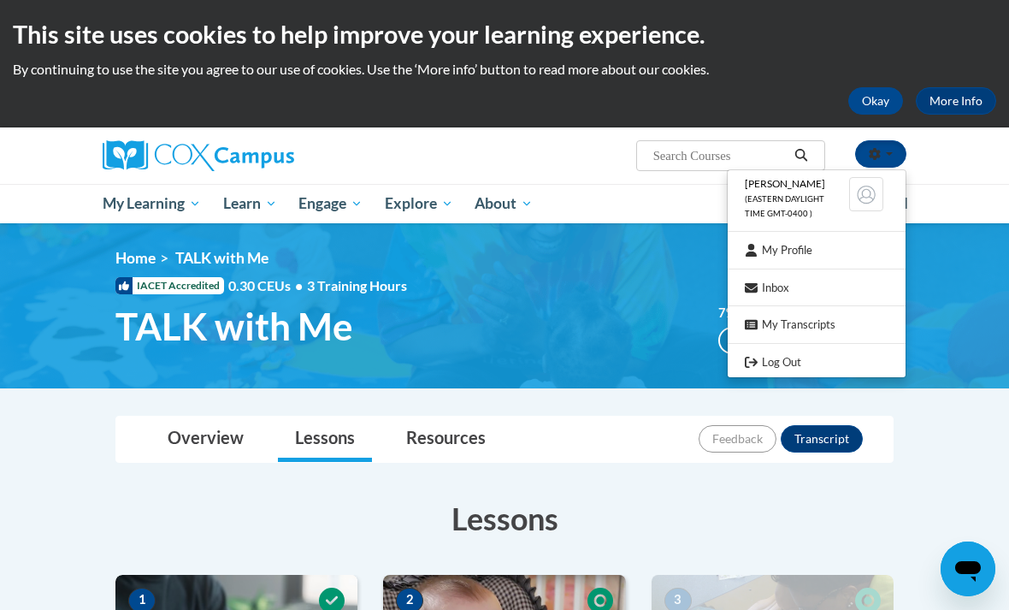
click at [812, 133] on div at bounding box center [504, 305] width 1009 height 610
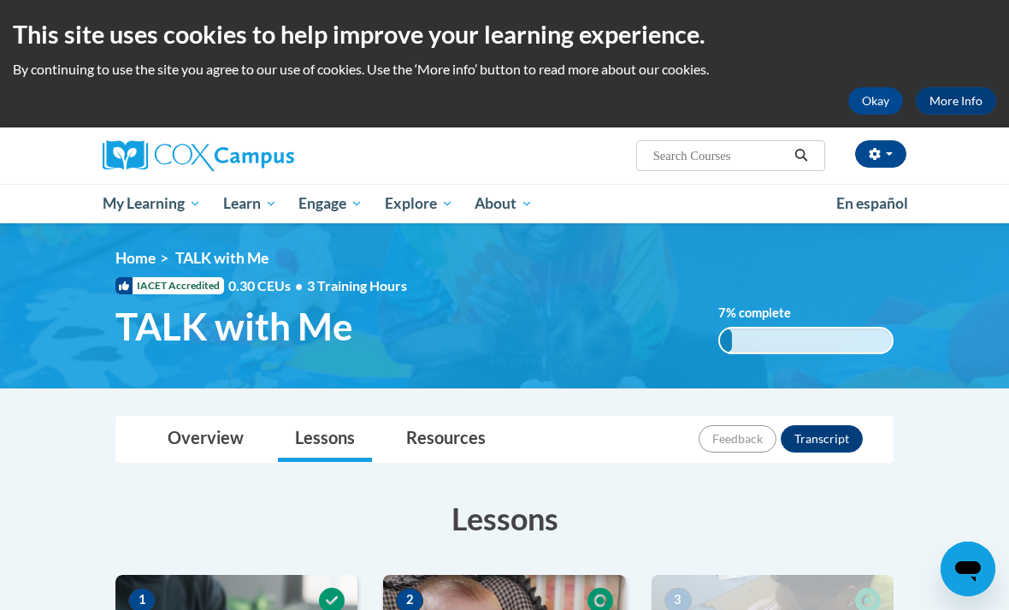
click at [801, 158] on icon "Search" at bounding box center [801, 155] width 15 height 13
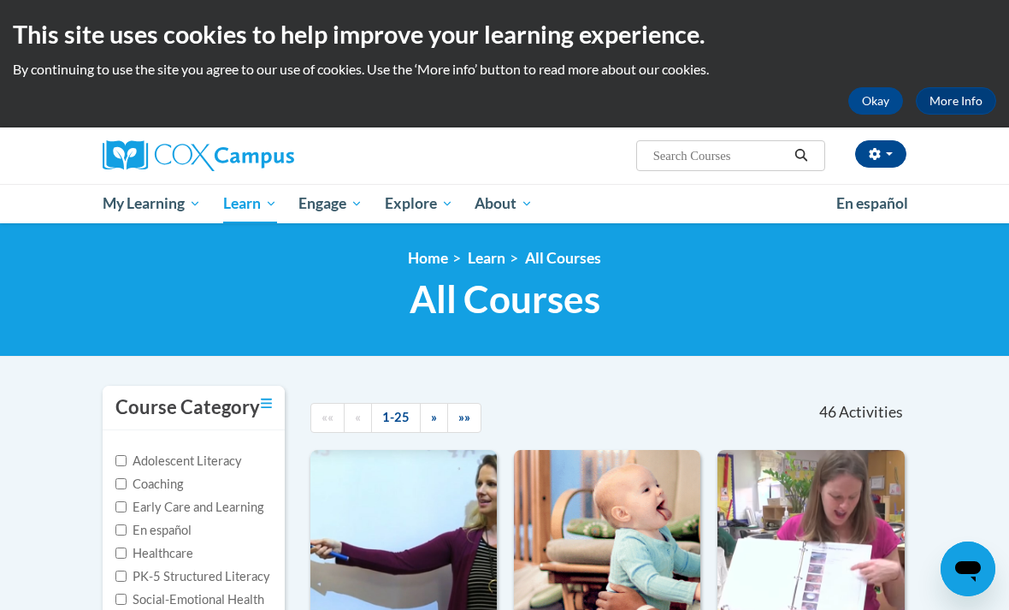
click at [241, 506] on label "Early Care and Learning" at bounding box center [189, 507] width 148 height 19
click at [127, 506] on input "Early Care and Learning" at bounding box center [120, 506] width 11 height 11
checkbox input "true"
